Goal: Transaction & Acquisition: Purchase product/service

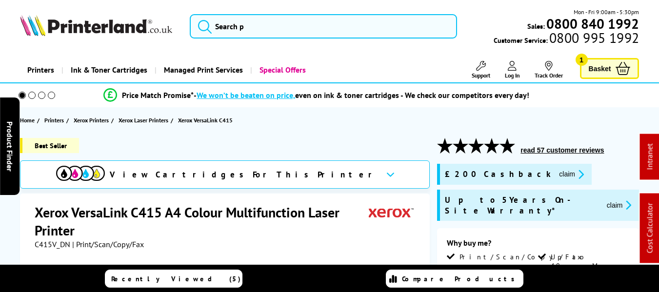
click at [604, 199] on button "claim" at bounding box center [619, 204] width 31 height 11
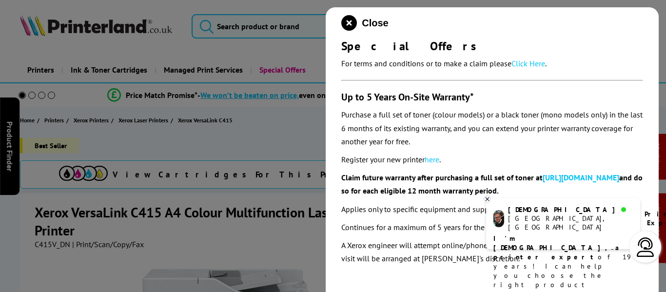
scroll to position [106, 0]
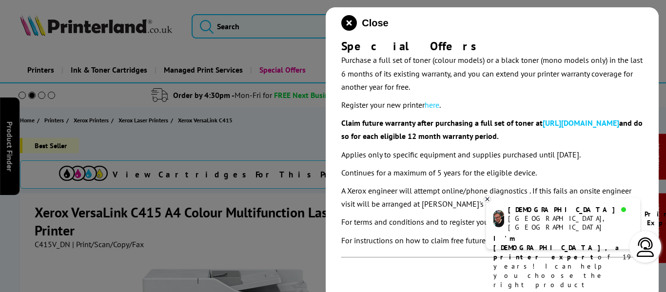
click at [434, 106] on link "here" at bounding box center [432, 105] width 15 height 10
